Goal: Communication & Community: Answer question/provide support

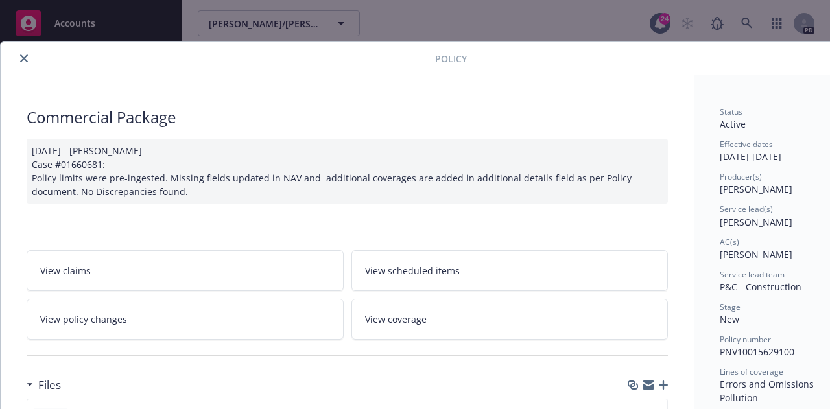
click at [23, 57] on icon "close" at bounding box center [24, 58] width 8 height 8
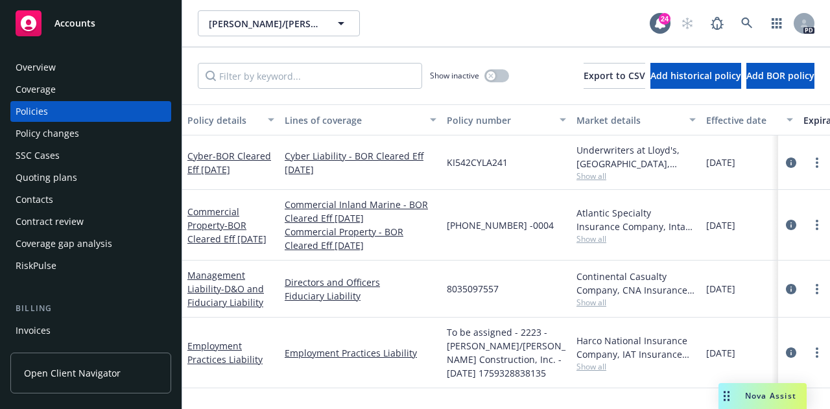
click at [764, 397] on span "Nova Assist" at bounding box center [770, 395] width 51 height 11
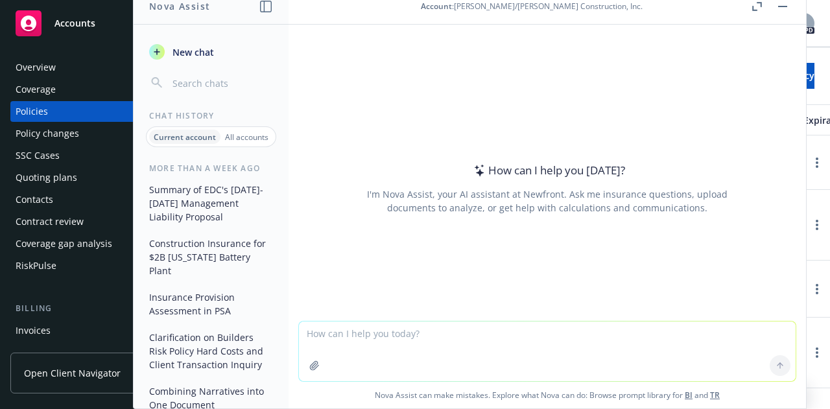
click at [327, 342] on textarea at bounding box center [547, 352] width 497 height 60
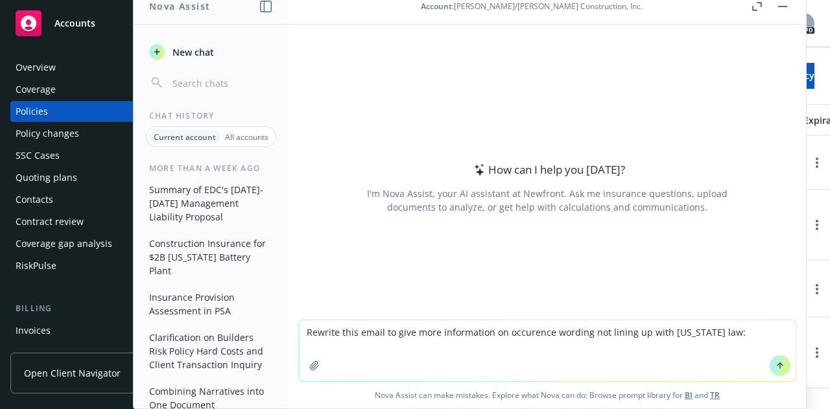
paste textarea "The rates here is really competitive on the general liability. I still don't fe…"
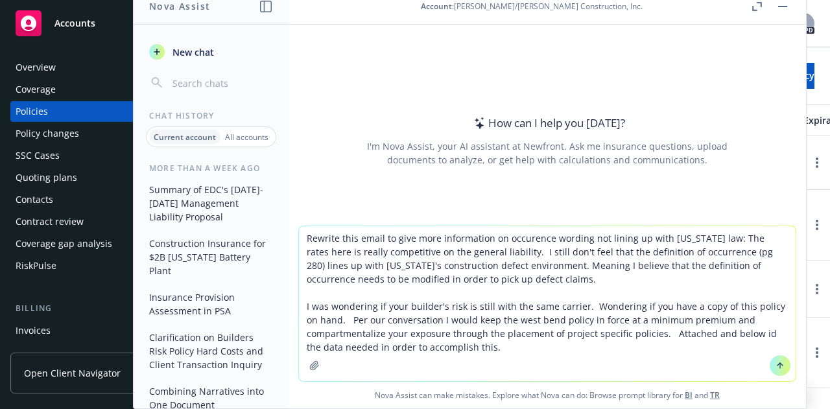
type textarea "Rewrite this email to give more information on occurence wording not lining up …"
click at [776, 364] on icon at bounding box center [780, 365] width 9 height 9
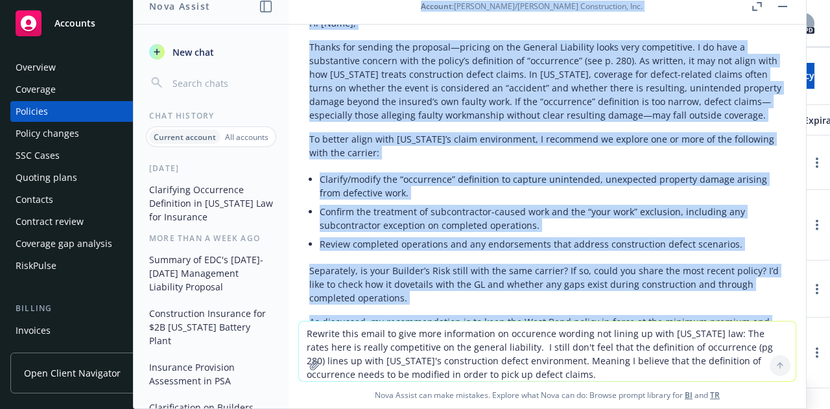
scroll to position [160, 0]
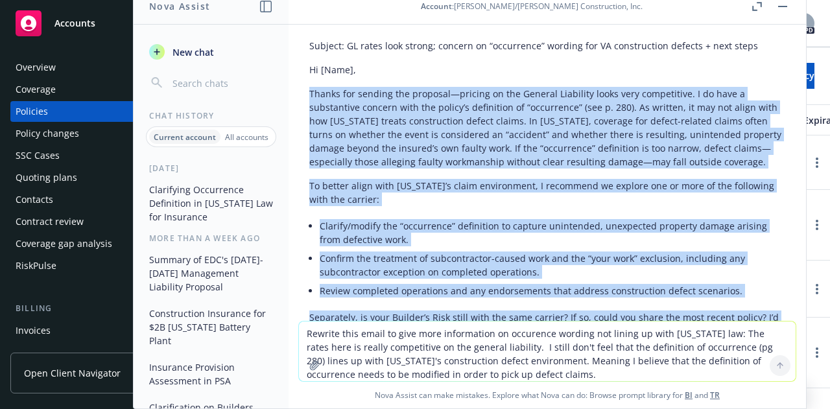
drag, startPoint x: 670, startPoint y: 196, endPoint x: 303, endPoint y: 78, distance: 384.7
click at [303, 78] on div "Subject: GL rates look strong; concern on “occurrence” wording for VA construct…" at bounding box center [547, 351] width 497 height 634
copy div "Loremi dol sitamet con adipisci—elitsed do eiu Tempori Utlaboree dolor magn ali…"
